Goal: Task Accomplishment & Management: Manage account settings

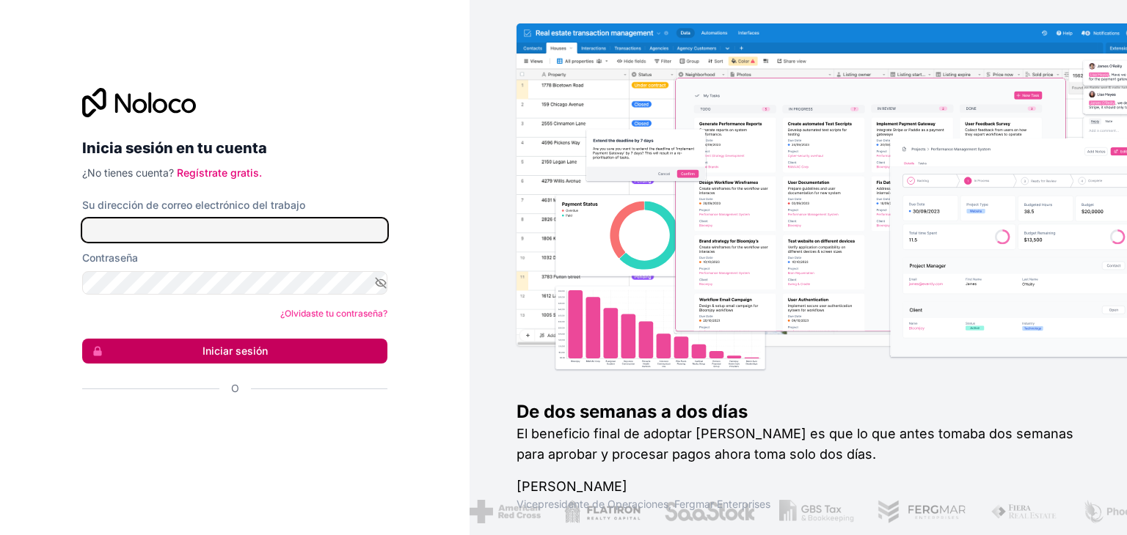
type input "[PERSON_NAME][EMAIL_ADDRESS][DOMAIN_NAME]"
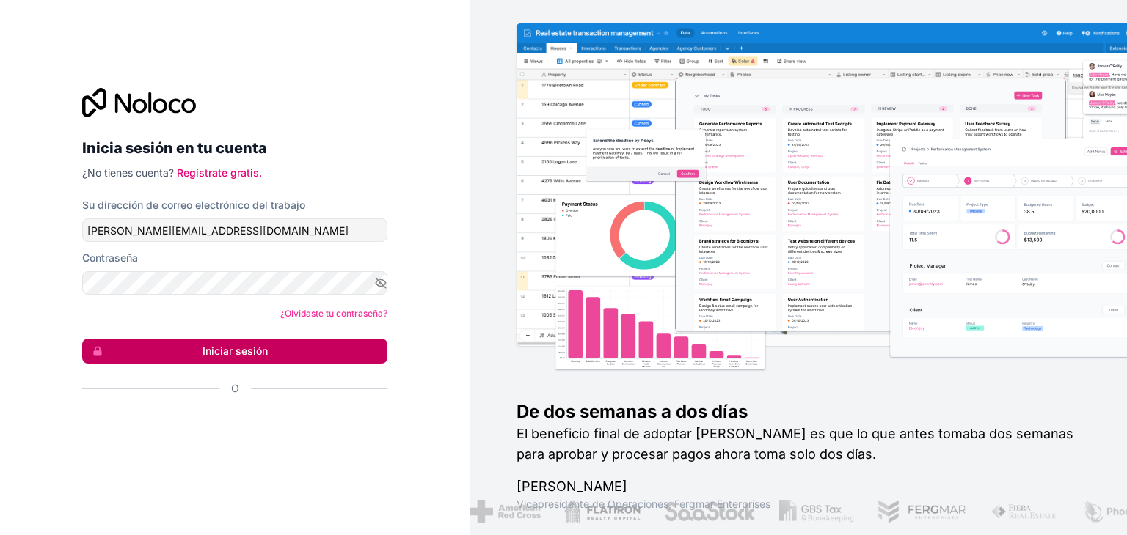
click at [220, 356] on font "Iniciar sesión" at bounding box center [234, 351] width 65 height 12
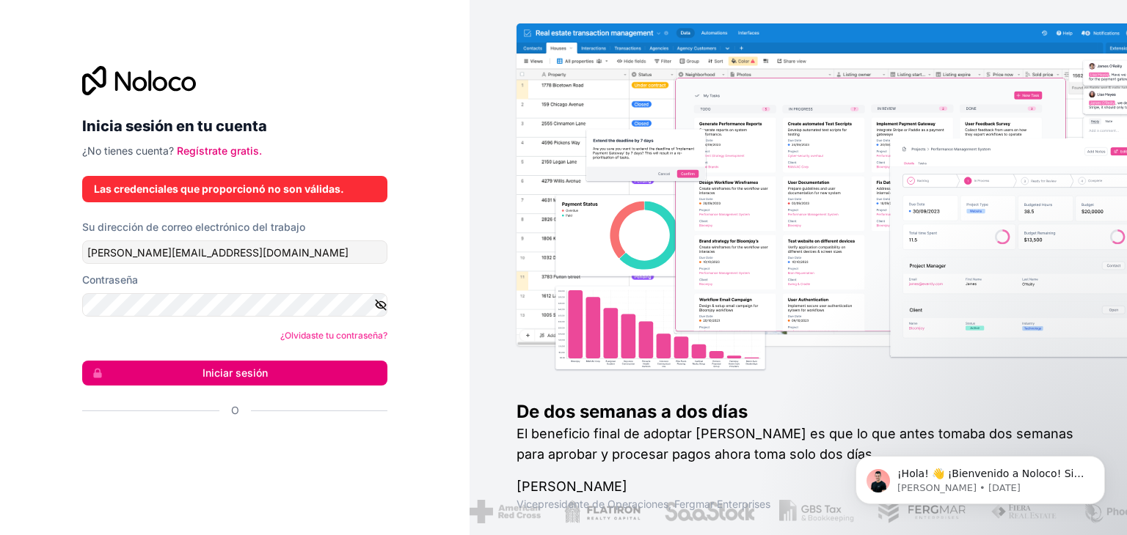
click at [379, 304] on icon "button" at bounding box center [381, 305] width 10 height 10
click at [239, 378] on font "Iniciar sesión" at bounding box center [234, 373] width 65 height 12
click at [217, 367] on font "Iniciar sesión" at bounding box center [234, 373] width 65 height 12
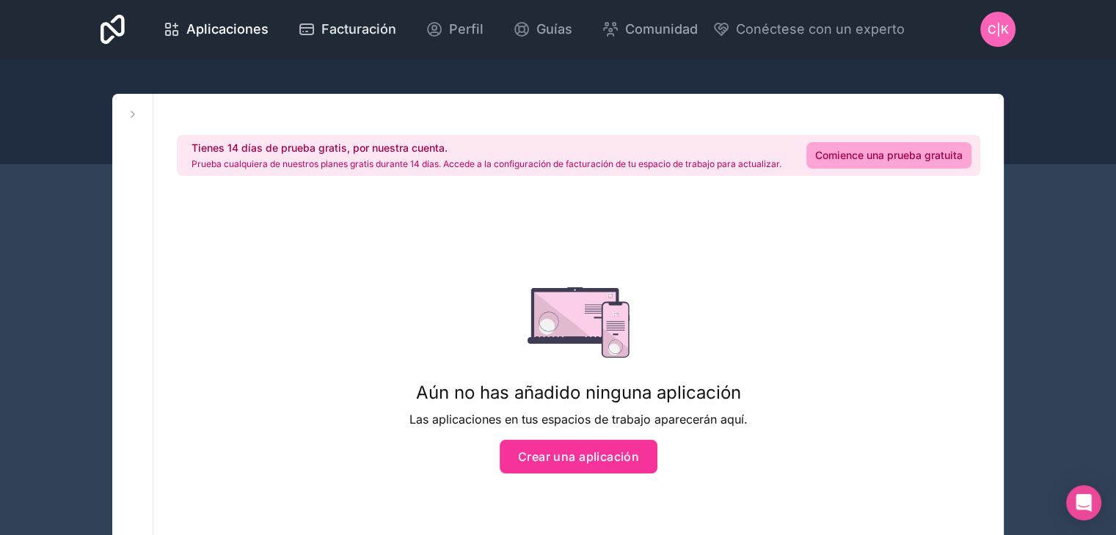
click at [343, 33] on font "Facturación" at bounding box center [358, 28] width 75 height 15
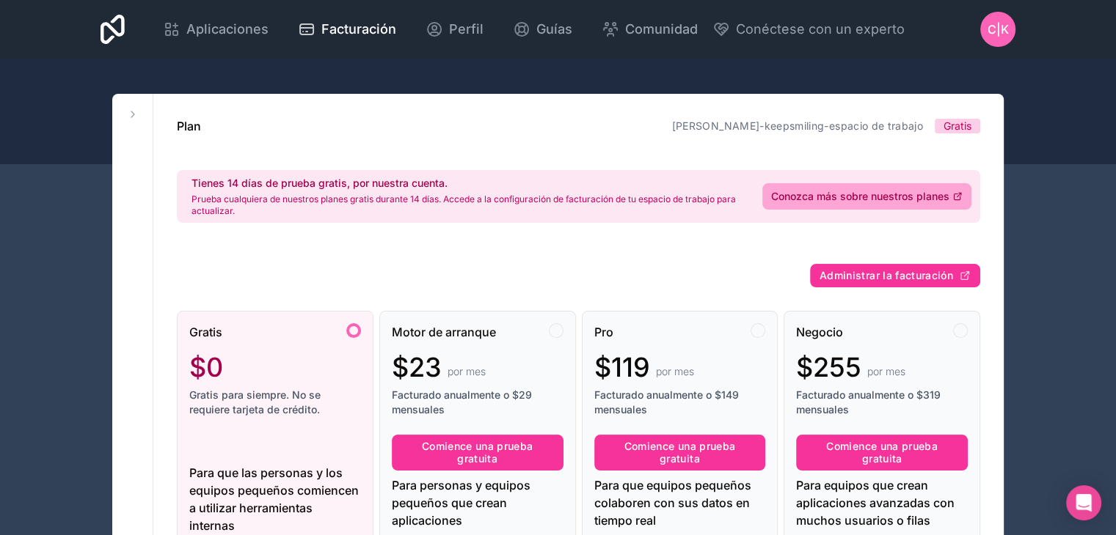
click at [1003, 38] on div "C|K" at bounding box center [997, 29] width 35 height 35
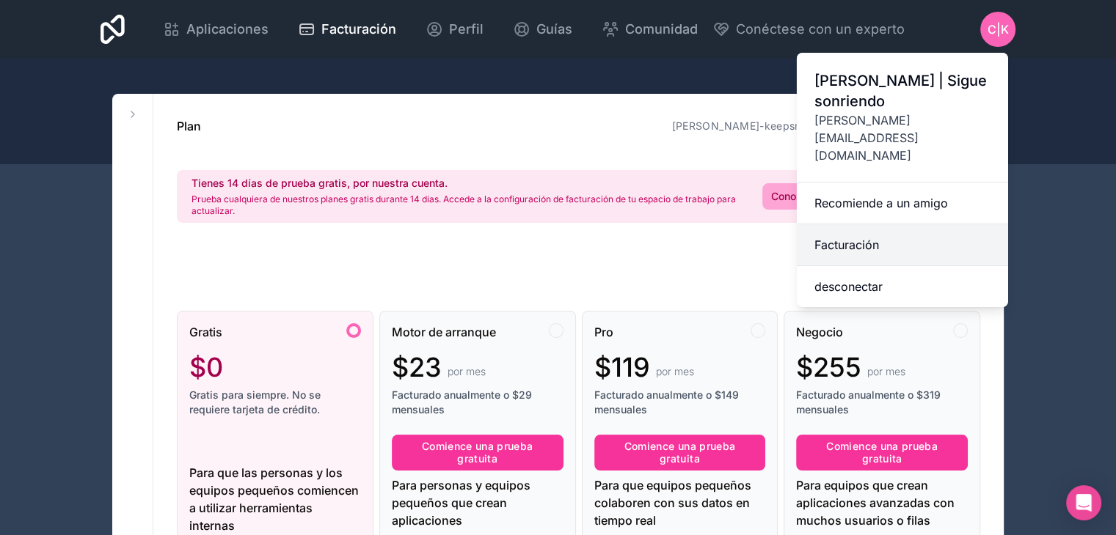
click at [854, 238] on font "Facturación" at bounding box center [846, 245] width 65 height 15
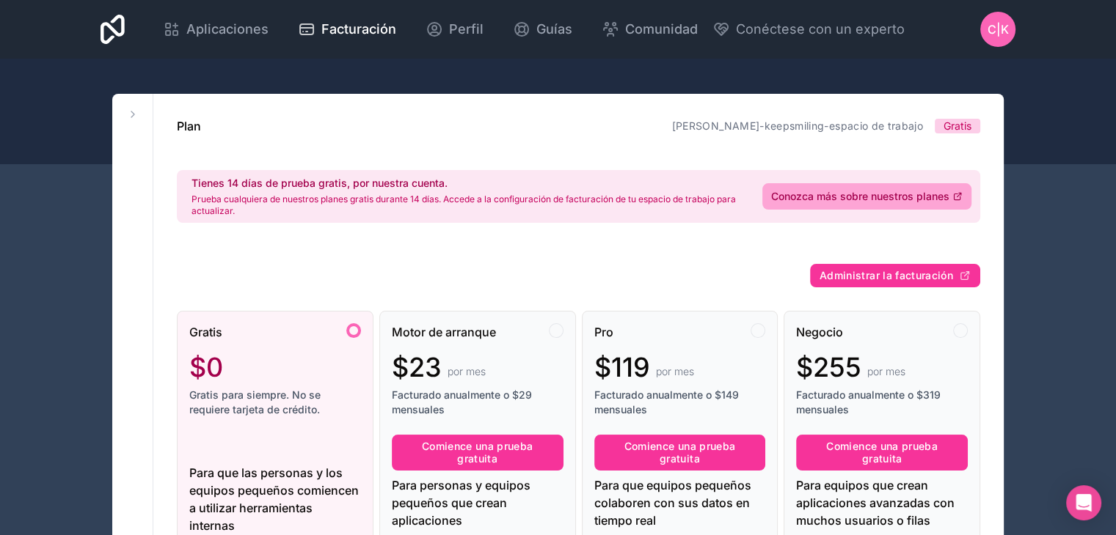
click at [1004, 36] on font "C|K" at bounding box center [997, 29] width 21 height 15
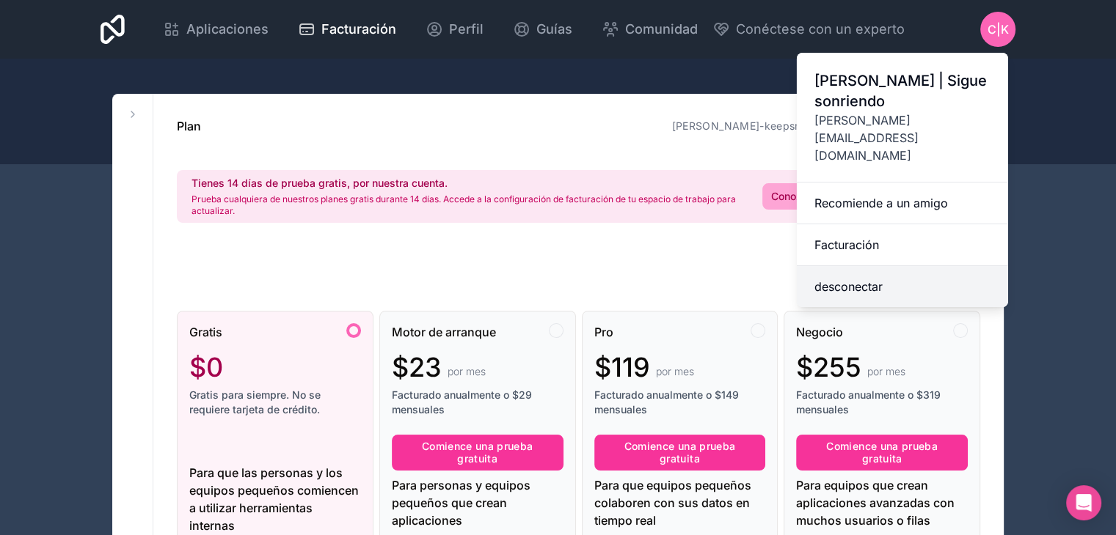
click at [845, 279] on font "desconectar" at bounding box center [848, 286] width 68 height 15
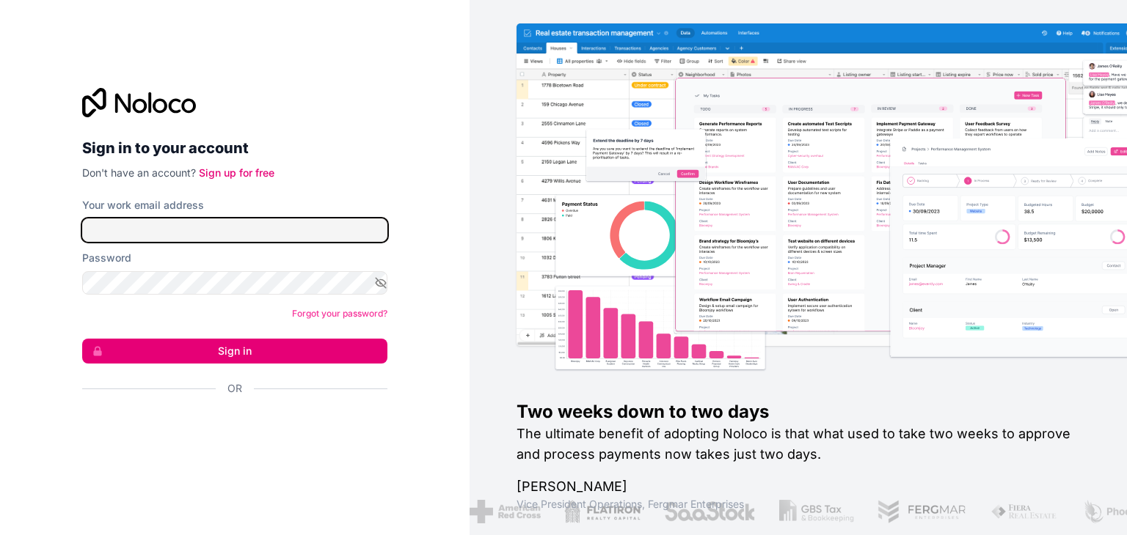
type input "[PERSON_NAME][EMAIL_ADDRESS][DOMAIN_NAME]"
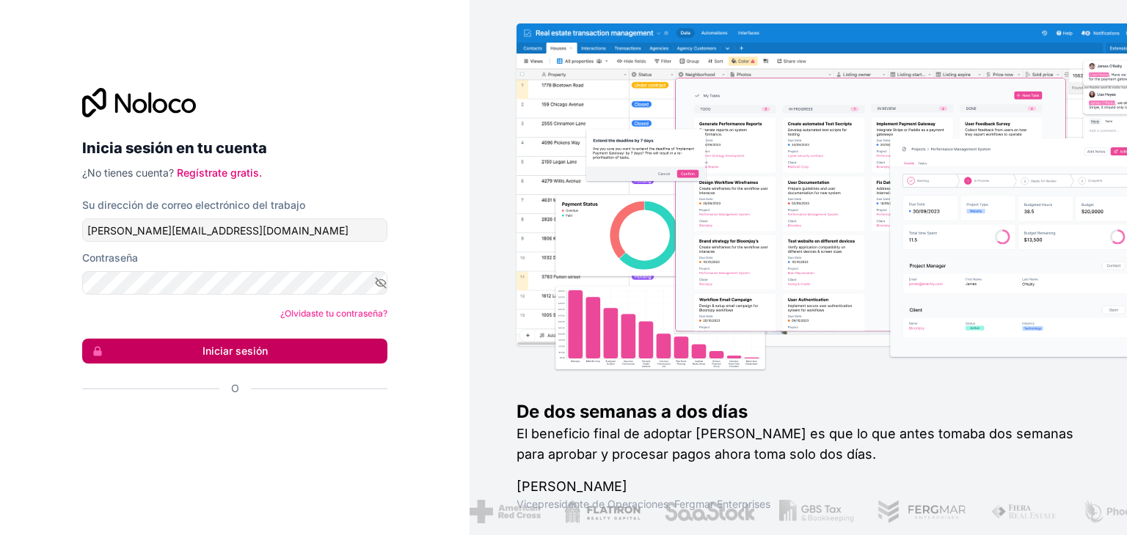
click at [267, 354] on button "Iniciar sesión" at bounding box center [234, 351] width 305 height 25
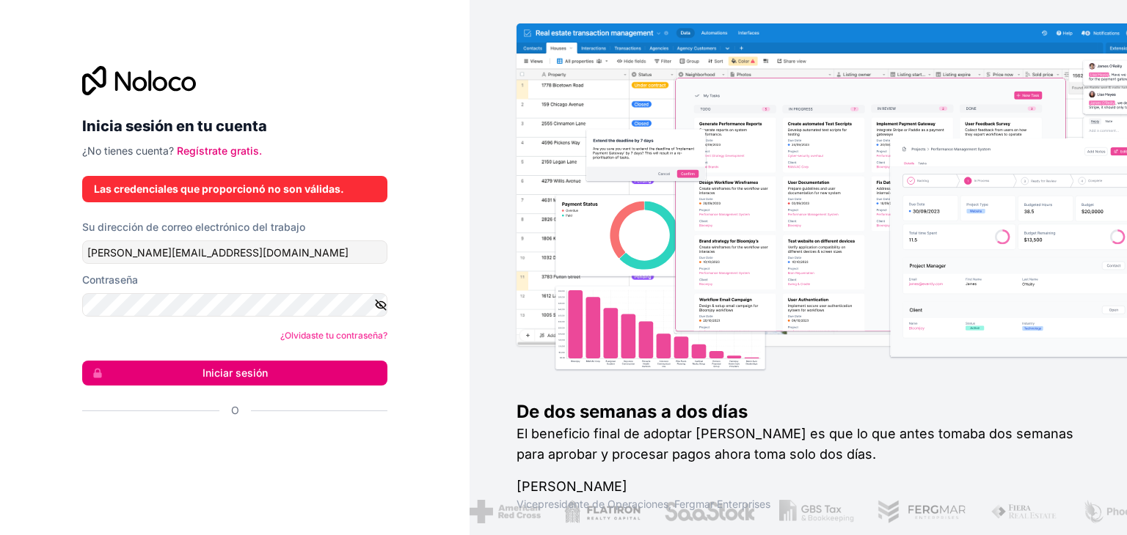
click at [381, 306] on icon "button" at bounding box center [381, 305] width 10 height 10
click at [224, 370] on font "Iniciar sesión" at bounding box center [234, 373] width 65 height 12
